Goal: Information Seeking & Learning: Learn about a topic

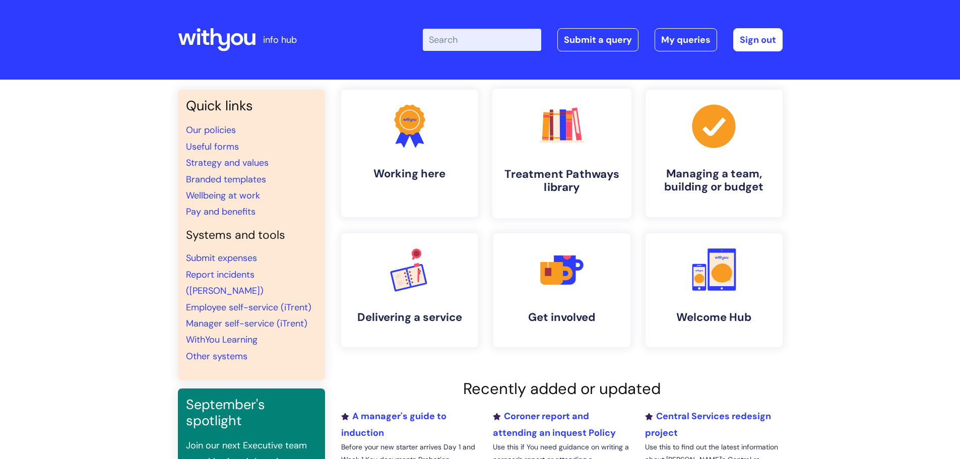
click at [568, 179] on h4 "Treatment Pathways library" at bounding box center [561, 180] width 123 height 27
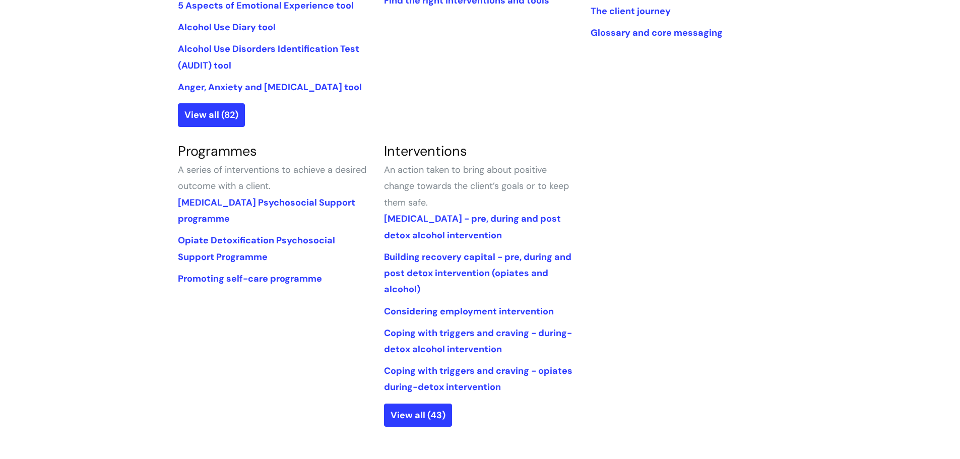
scroll to position [302, 0]
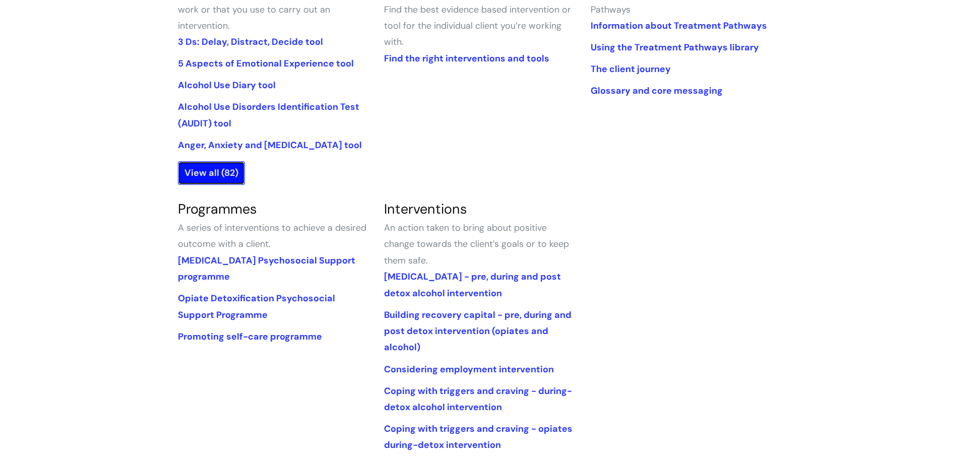
click at [214, 163] on link "View all (82)" at bounding box center [211, 172] width 67 height 23
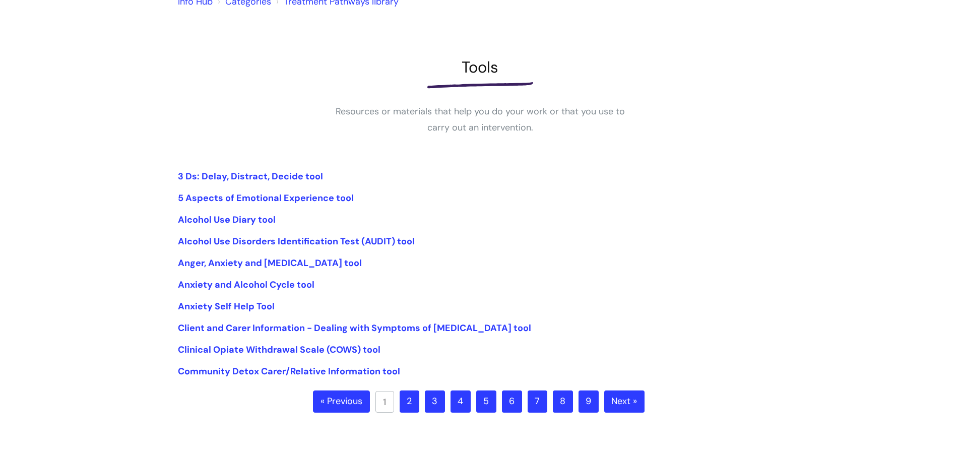
scroll to position [101, 0]
click at [410, 398] on link "2" at bounding box center [410, 401] width 20 height 22
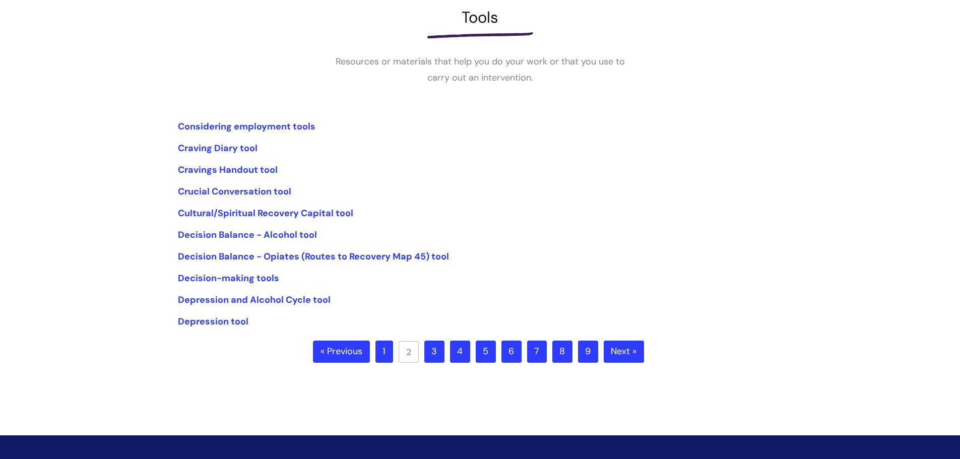
scroll to position [151, 0]
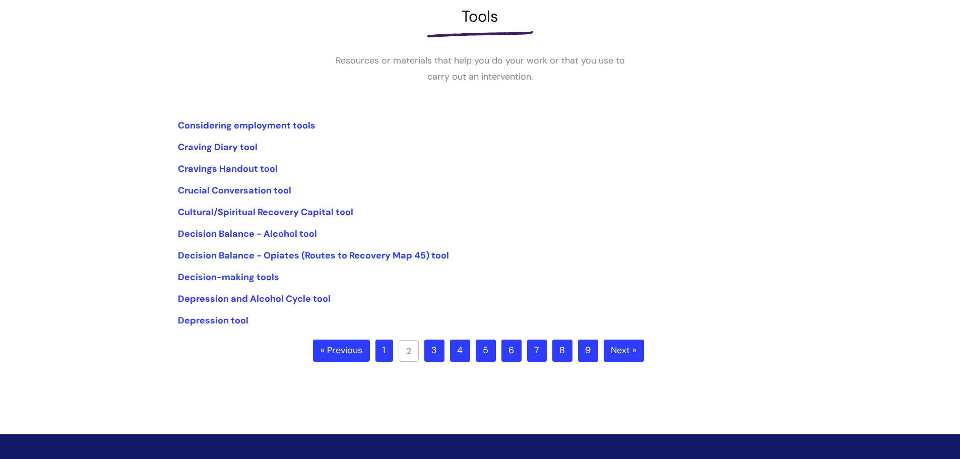
click at [436, 349] on link "3" at bounding box center [434, 351] width 20 height 22
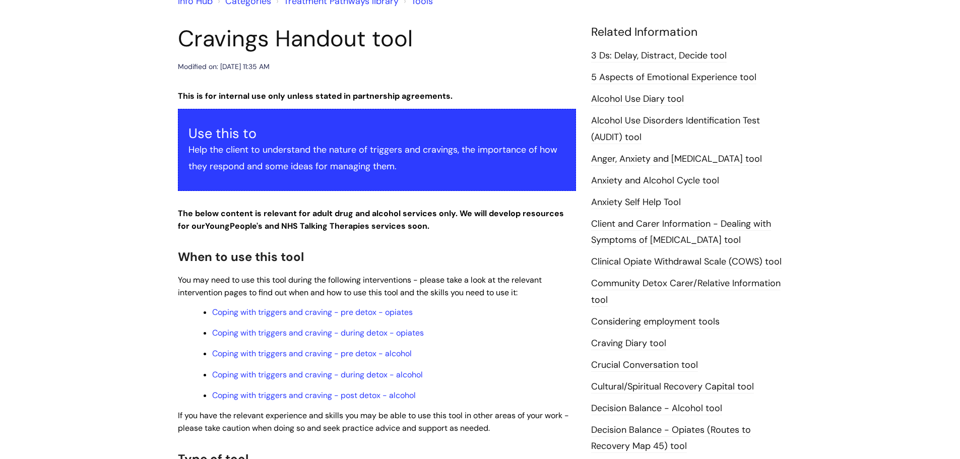
scroll to position [151, 0]
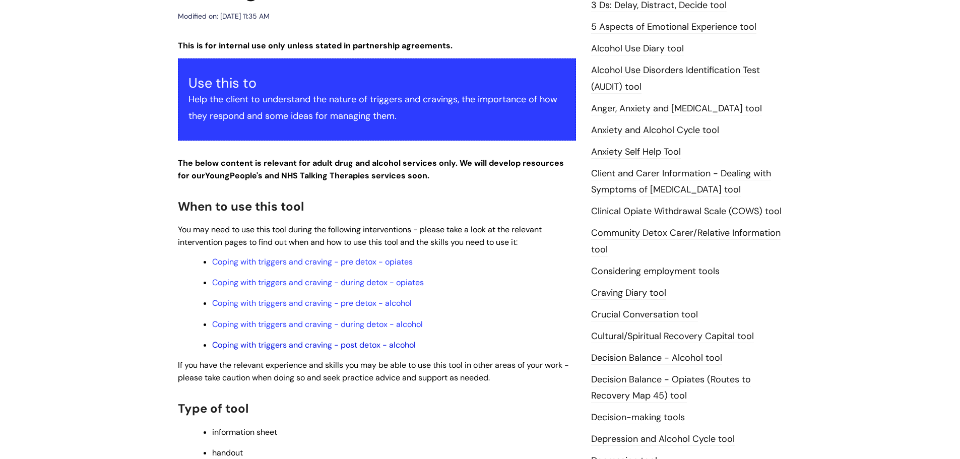
click at [299, 348] on link "Coping with triggers and craving - post detox - alcohol" at bounding box center [314, 345] width 204 height 11
click at [309, 345] on link "Coping with triggers and craving - post detox - alcohol" at bounding box center [314, 345] width 204 height 11
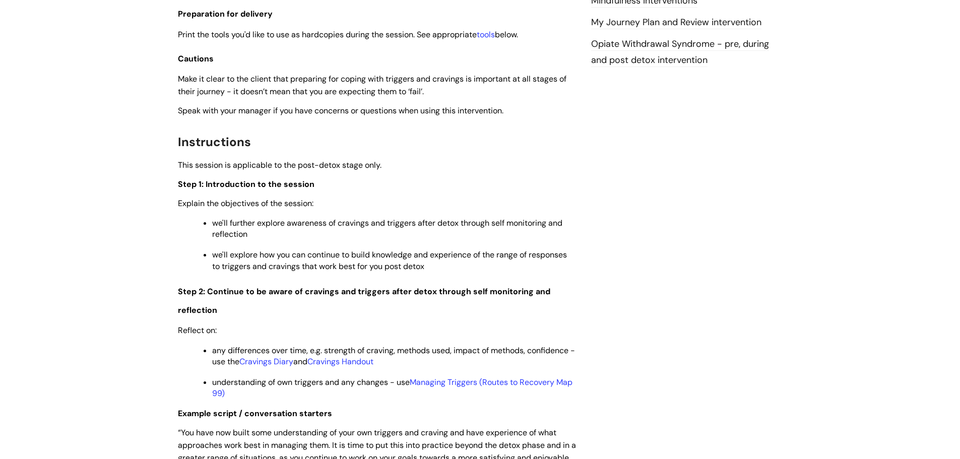
scroll to position [1260, 0]
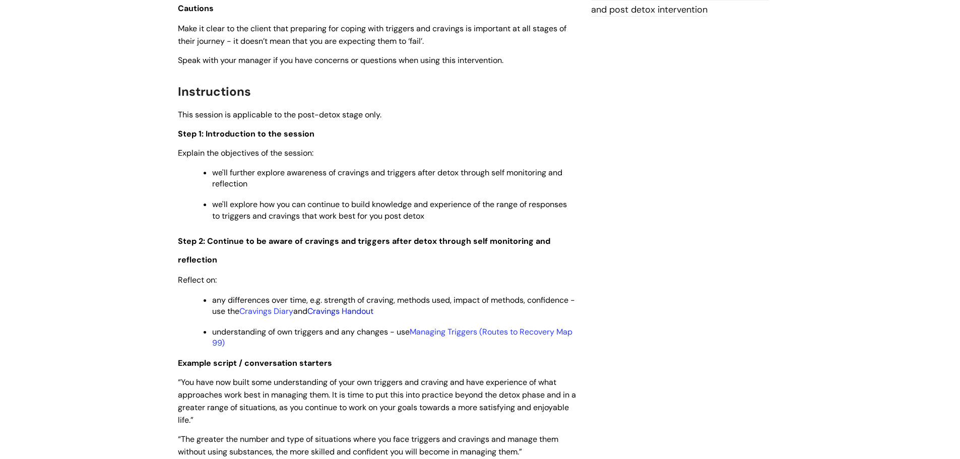
click at [350, 313] on link "Cravings Handout" at bounding box center [340, 311] width 66 height 11
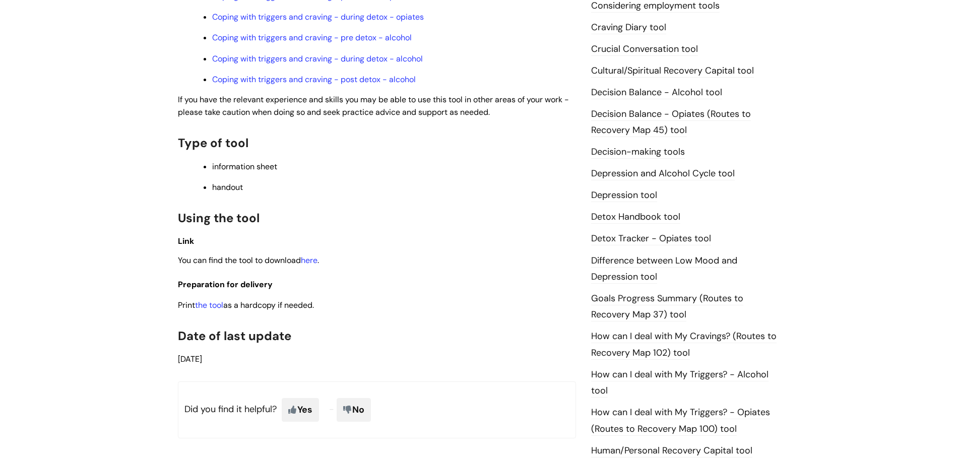
scroll to position [403, 0]
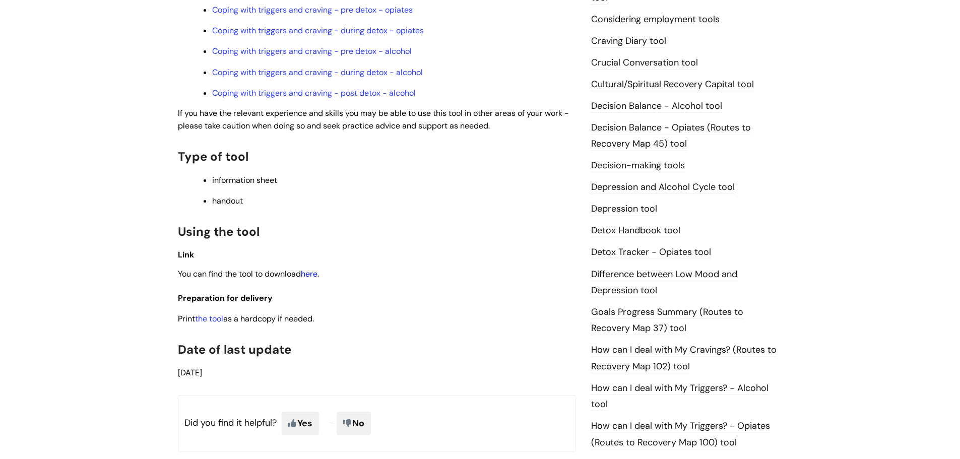
click at [311, 274] on link "here" at bounding box center [309, 274] width 17 height 11
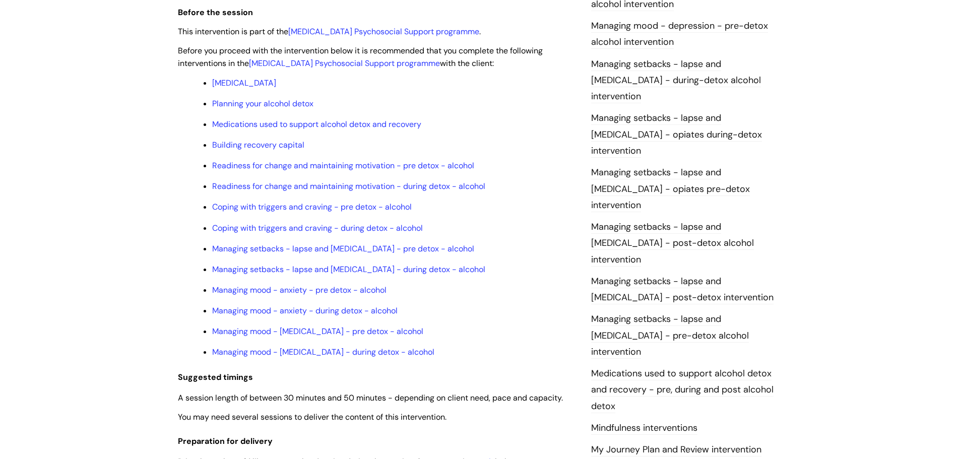
scroll to position [806, 0]
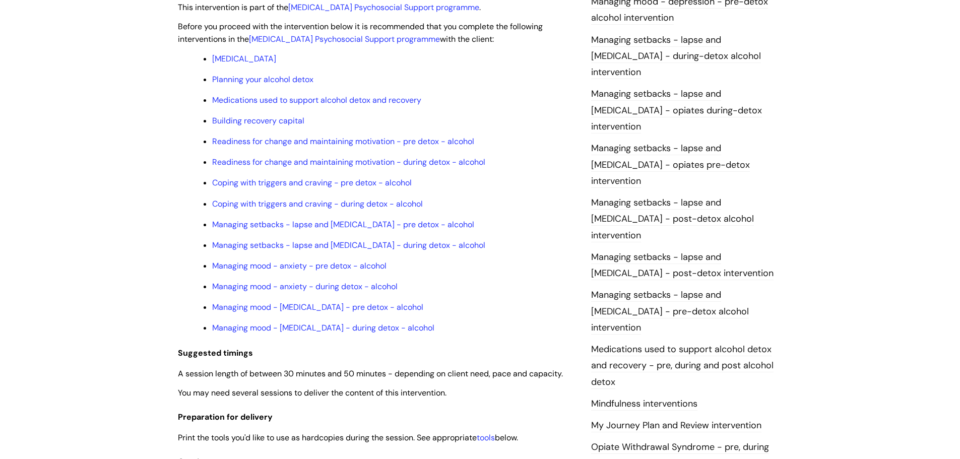
click at [647, 419] on link "My Journey Plan and Review intervention" at bounding box center [676, 425] width 170 height 13
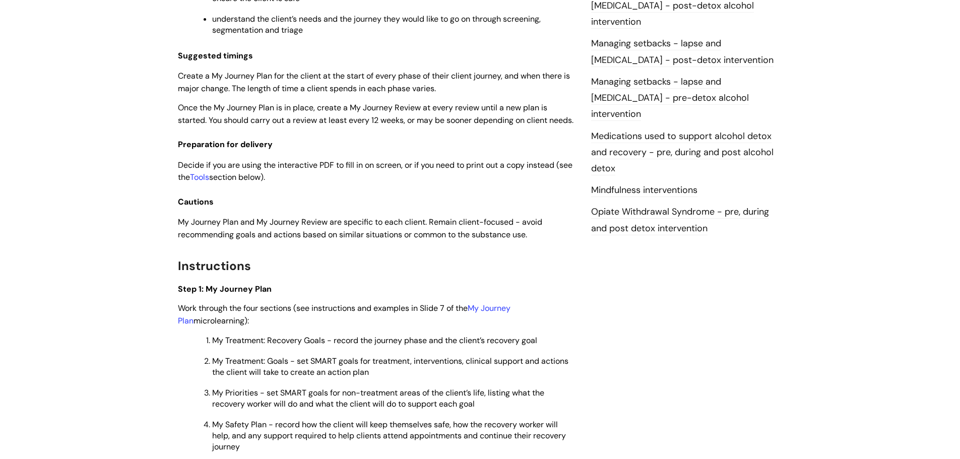
scroll to position [1159, 0]
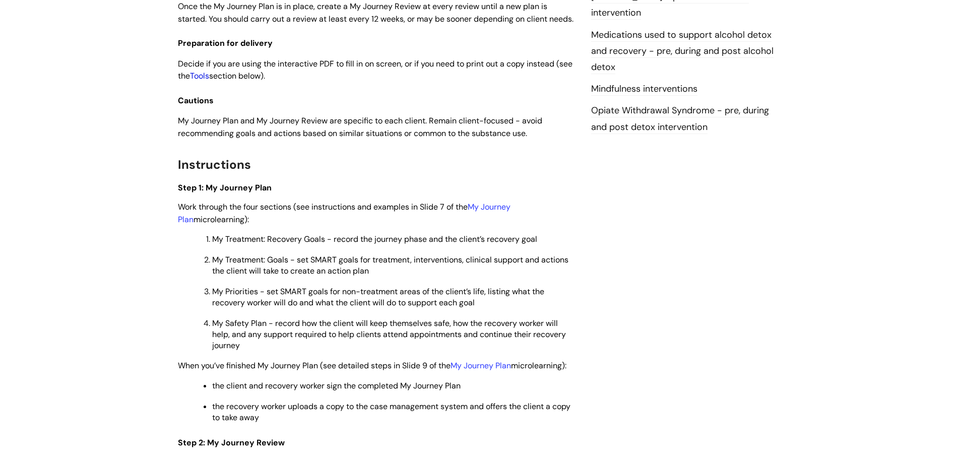
click at [209, 81] on link "Tools" at bounding box center [199, 76] width 19 height 11
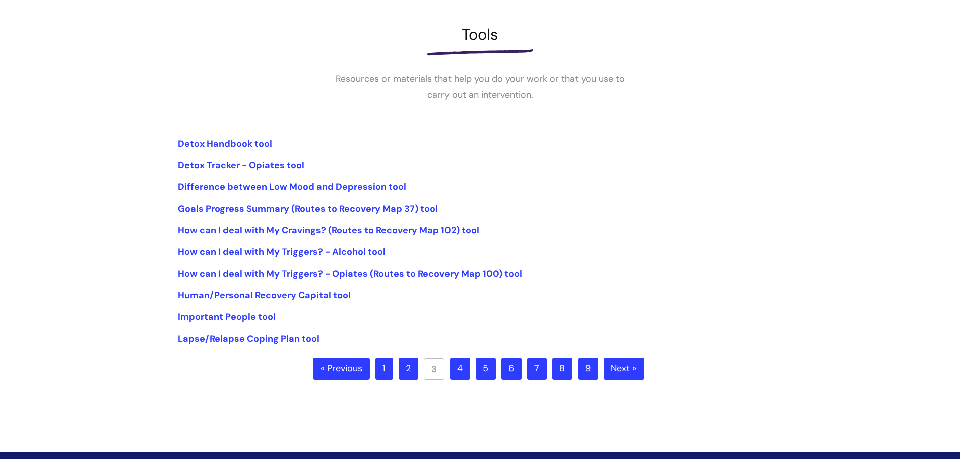
scroll to position [151, 0]
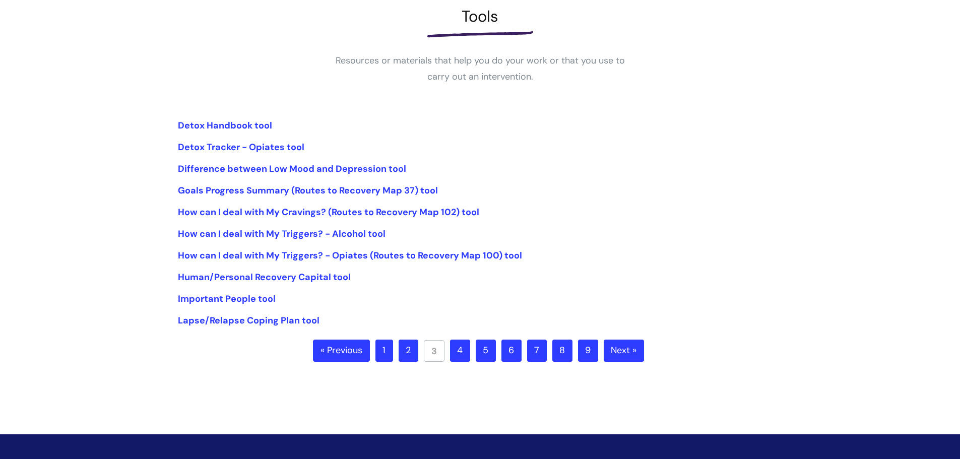
click at [456, 352] on link "4" at bounding box center [460, 351] width 20 height 22
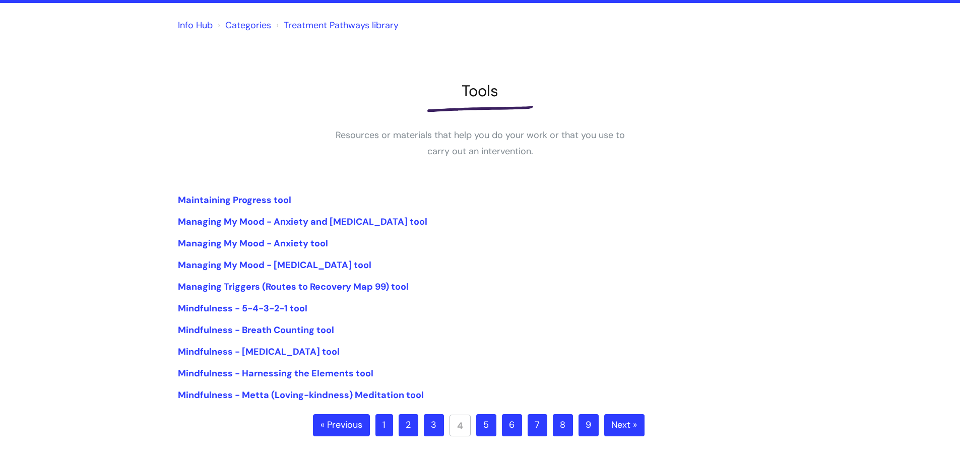
scroll to position [151, 0]
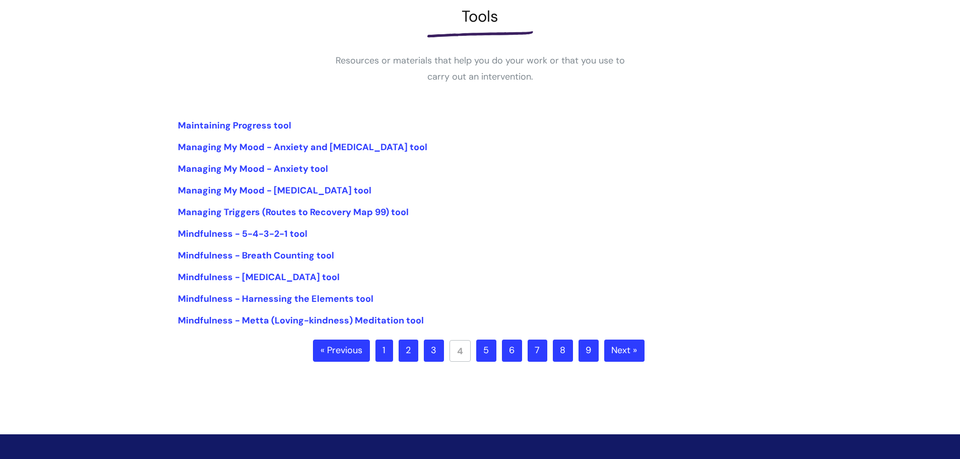
click at [486, 350] on link "5" at bounding box center [486, 351] width 20 height 22
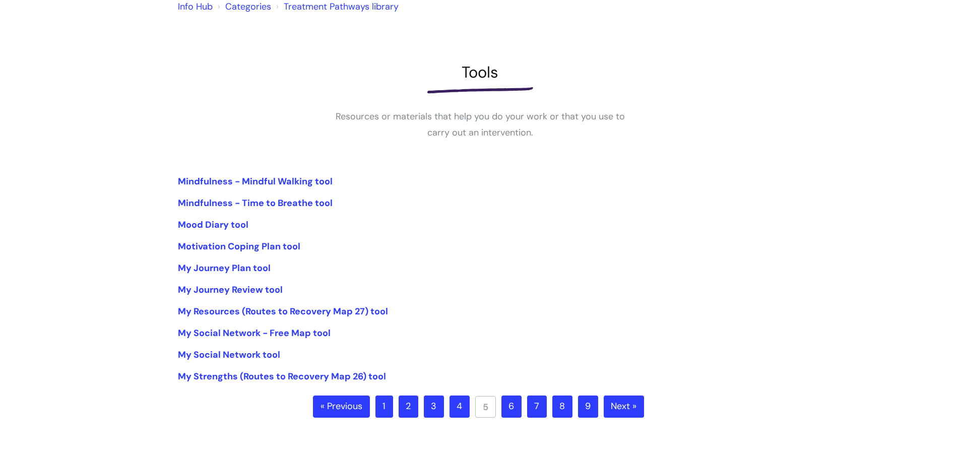
scroll to position [101, 0]
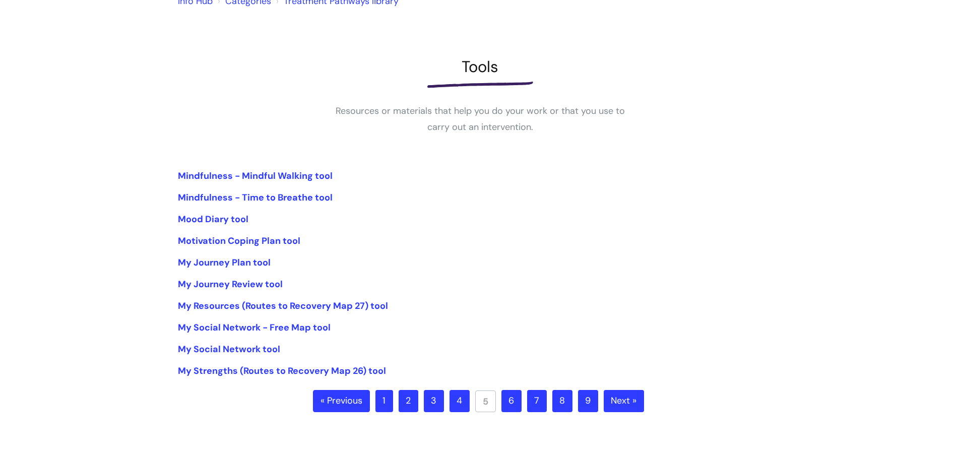
click at [515, 401] on link "6" at bounding box center [511, 401] width 20 height 22
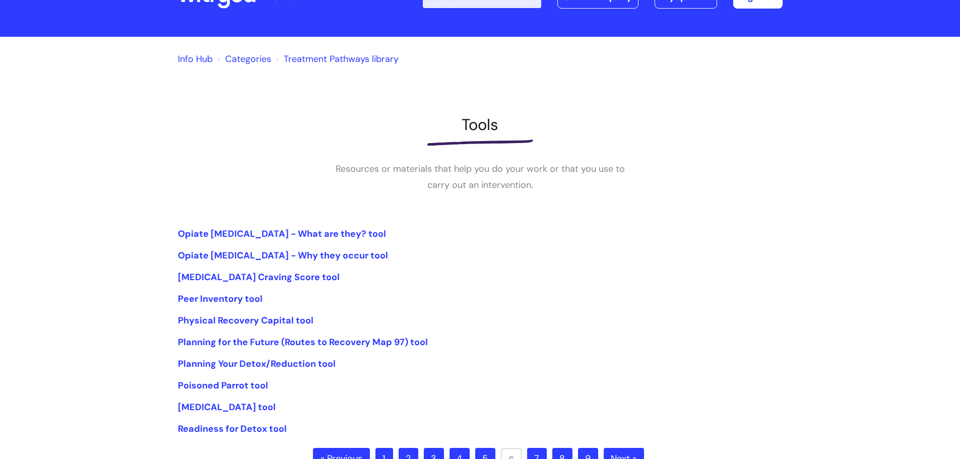
scroll to position [101, 0]
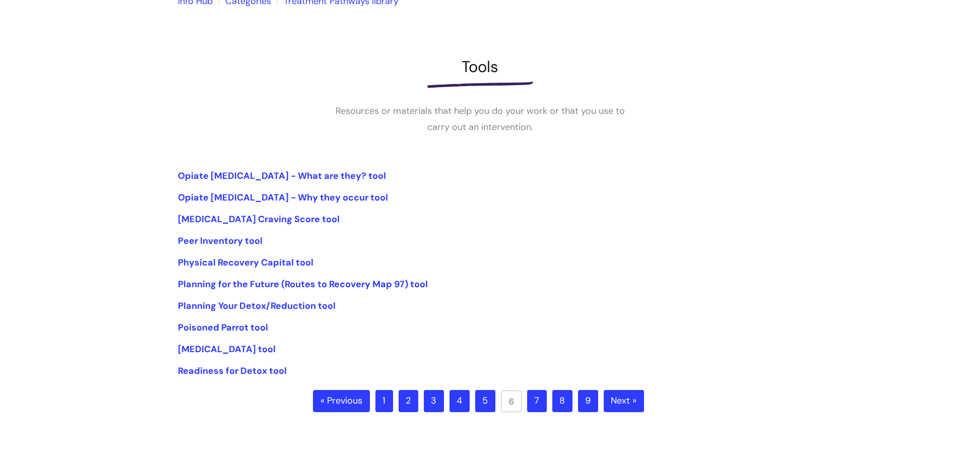
click at [540, 397] on link "7" at bounding box center [537, 401] width 20 height 22
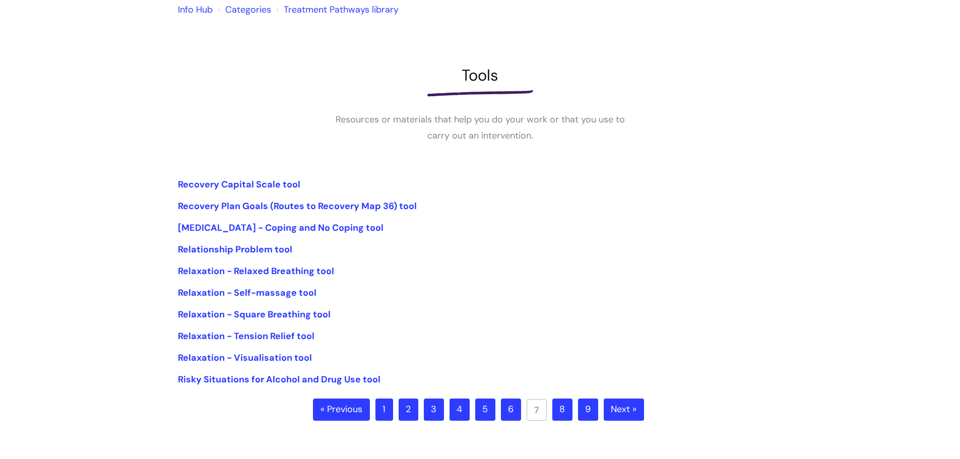
scroll to position [101, 0]
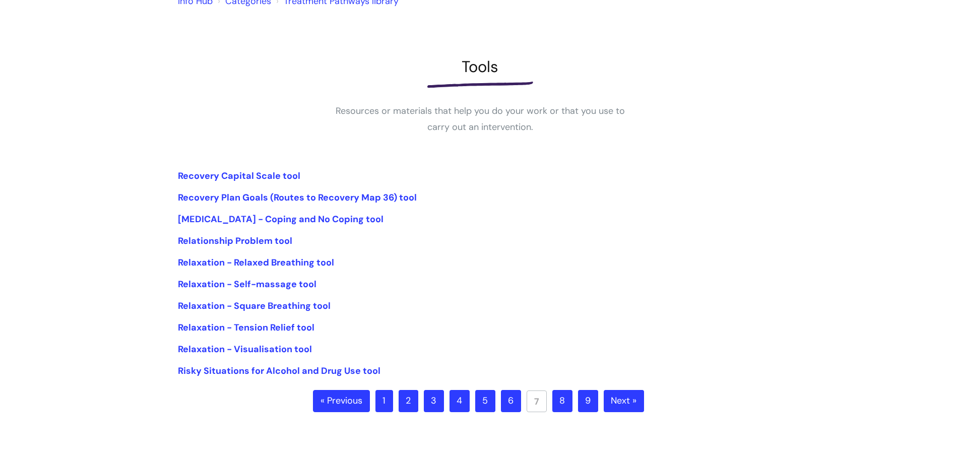
click at [562, 406] on link "8" at bounding box center [562, 401] width 20 height 22
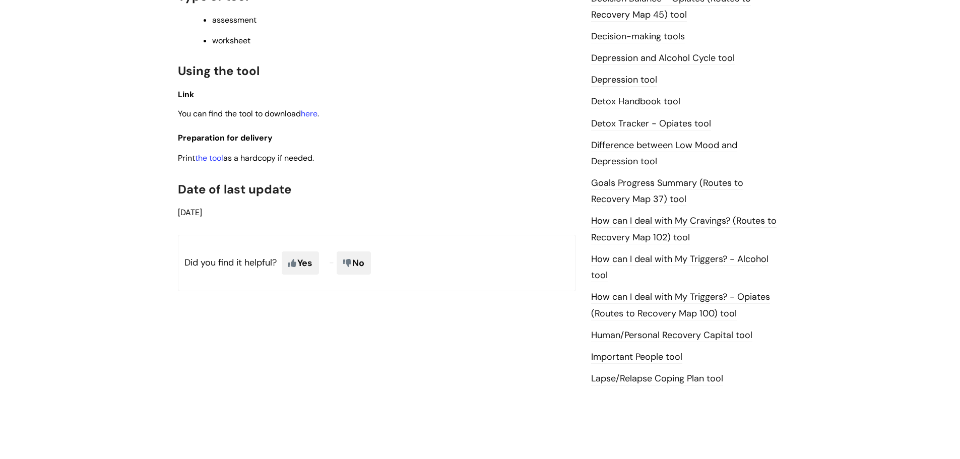
scroll to position [554, 0]
click at [306, 113] on link "here" at bounding box center [309, 113] width 17 height 11
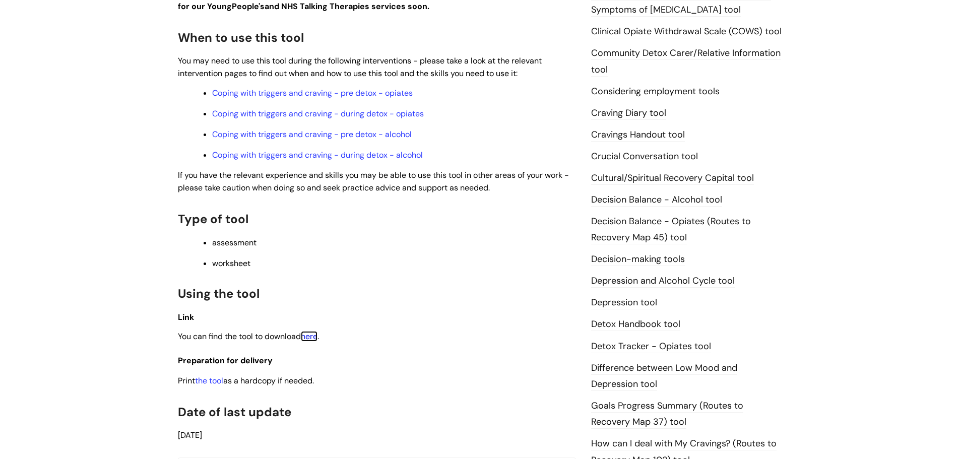
scroll to position [302, 0]
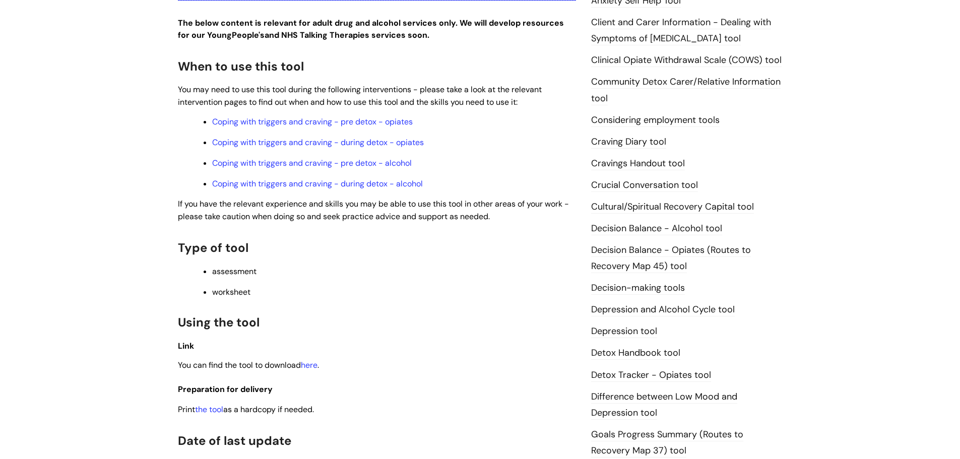
click at [633, 161] on link "Cravings Handout tool" at bounding box center [638, 163] width 94 height 13
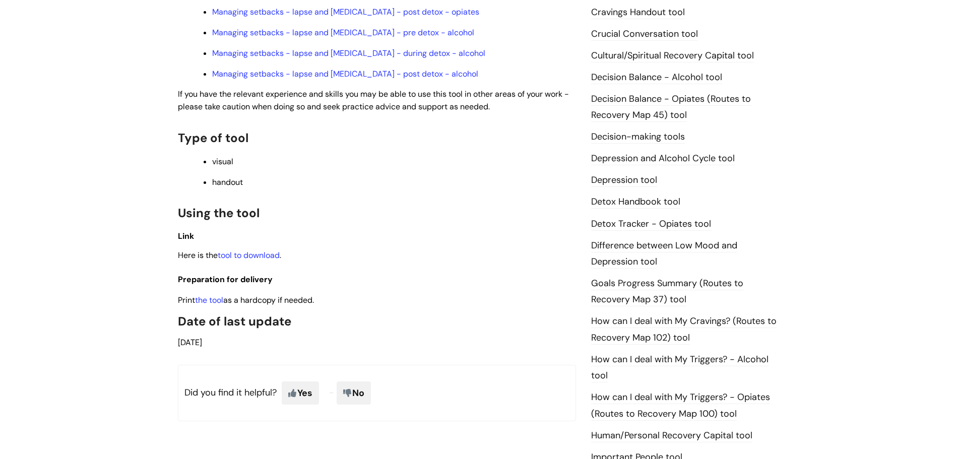
scroll to position [504, 0]
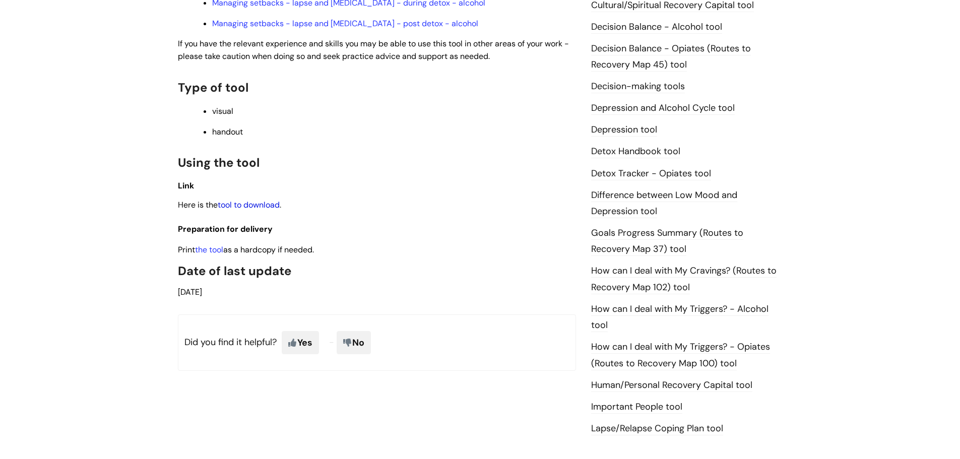
click at [258, 200] on link "tool to download" at bounding box center [249, 205] width 62 height 11
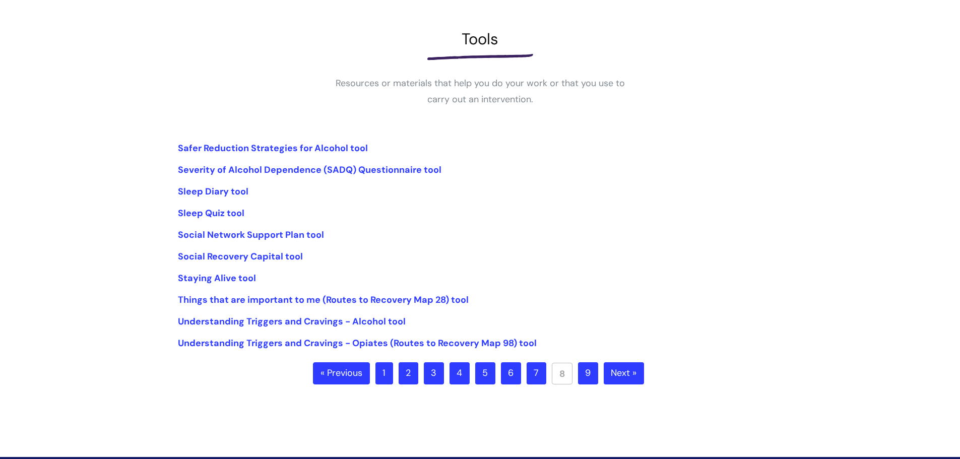
scroll to position [151, 0]
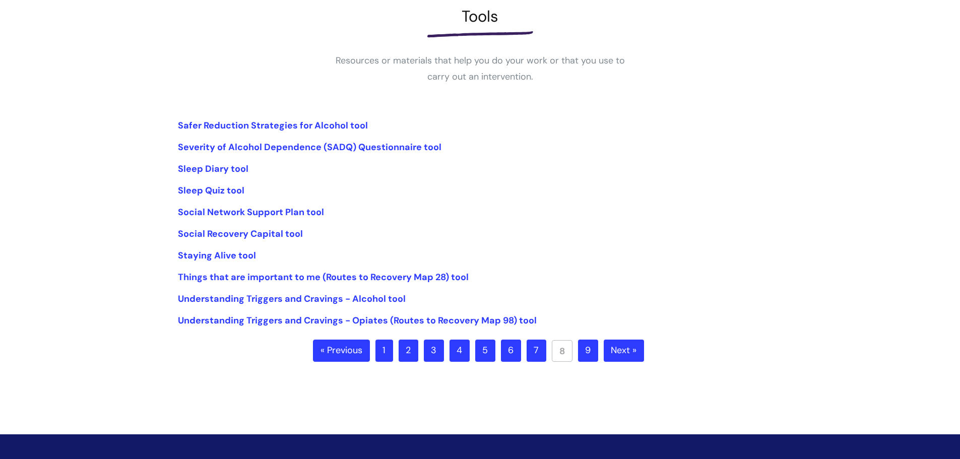
click at [585, 354] on link "9" at bounding box center [588, 351] width 20 height 22
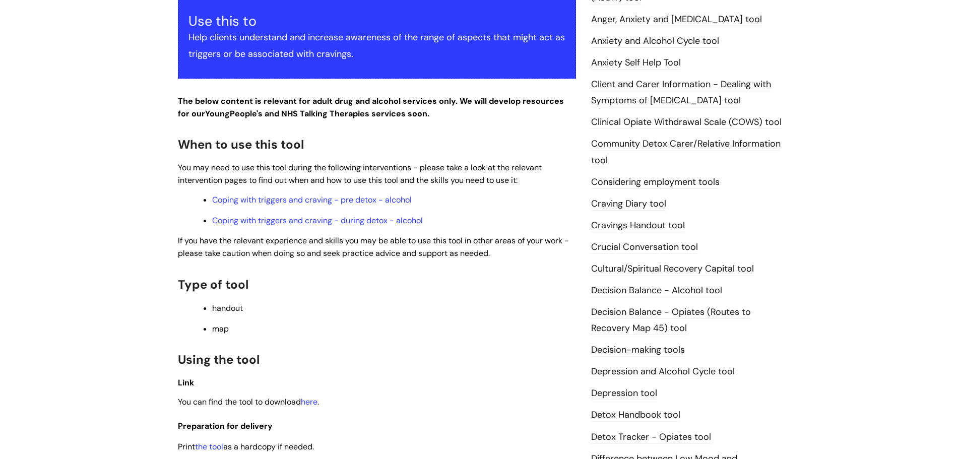
scroll to position [403, 0]
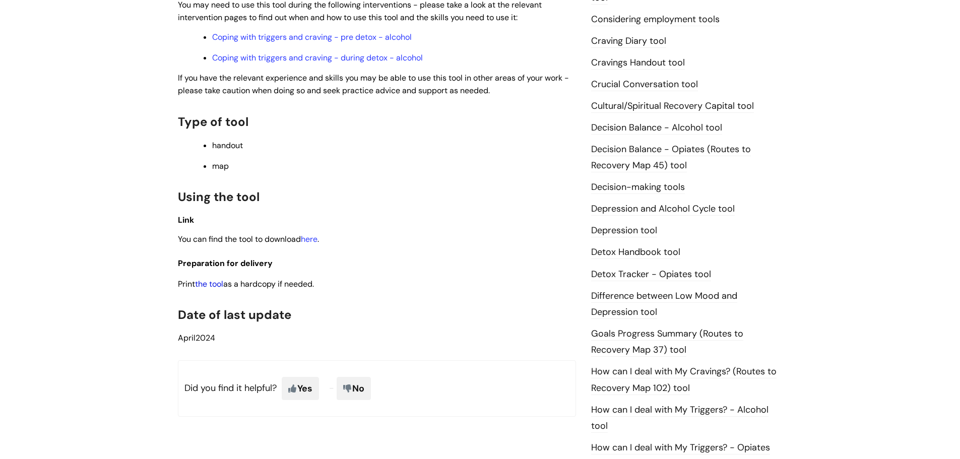
click at [214, 284] on link "the tool" at bounding box center [209, 284] width 28 height 11
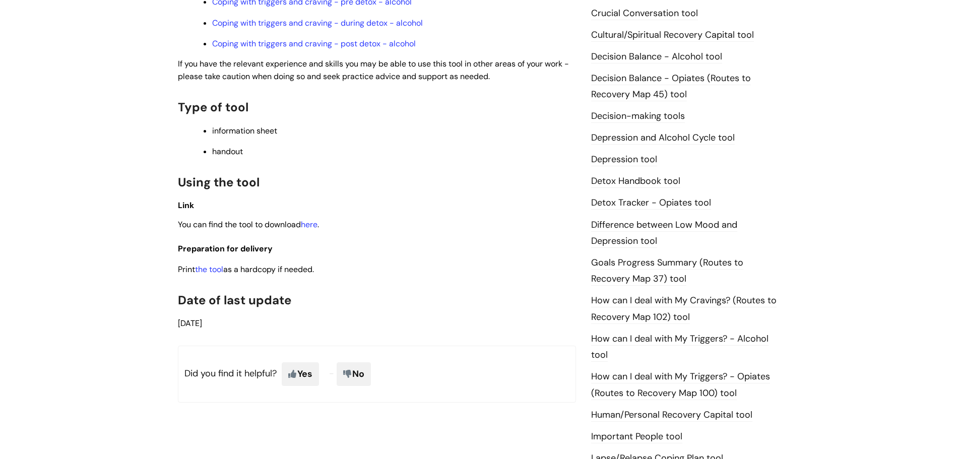
scroll to position [454, 0]
click at [314, 228] on link "here" at bounding box center [309, 223] width 17 height 11
